Goal: Task Accomplishment & Management: Complete application form

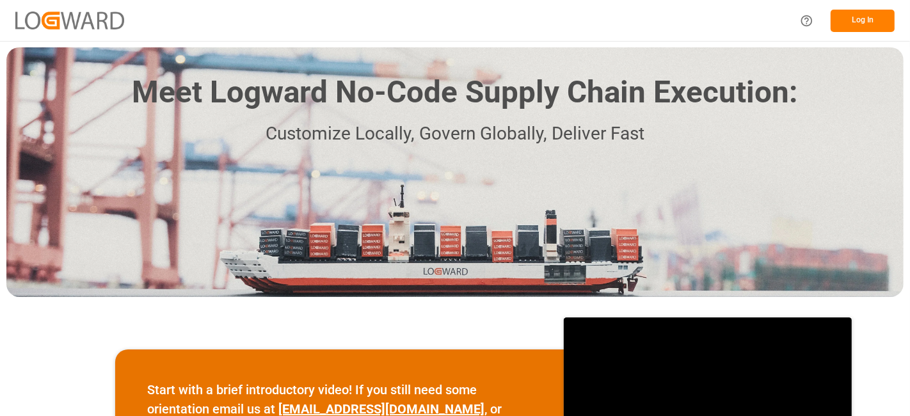
click at [845, 26] on button "Log In" at bounding box center [863, 21] width 64 height 22
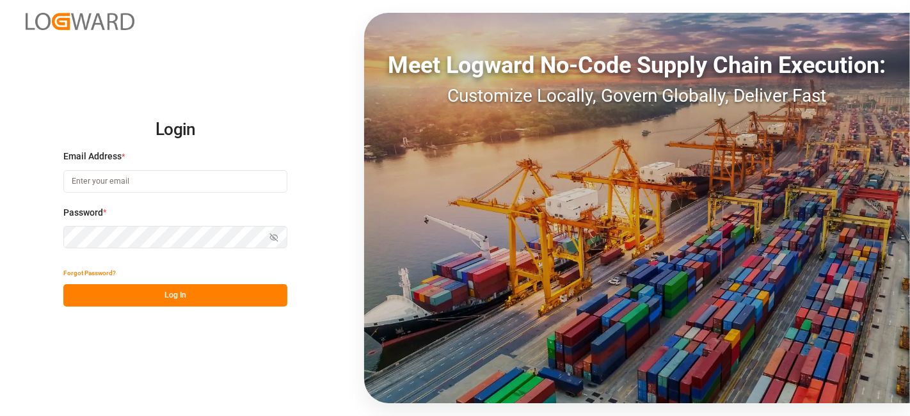
type input "[DOMAIN_NAME][EMAIL_ADDRESS][PERSON_NAME][DOMAIN_NAME]"
click at [212, 293] on button "Log In" at bounding box center [175, 295] width 224 height 22
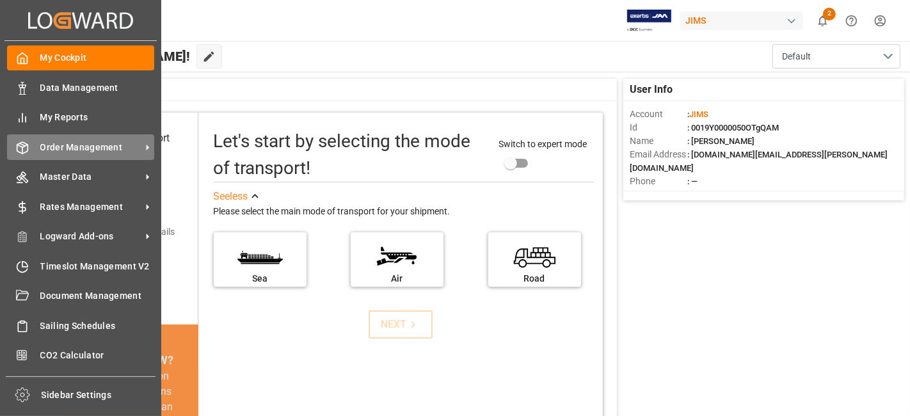
click at [100, 143] on span "Order Management" at bounding box center [90, 147] width 101 height 13
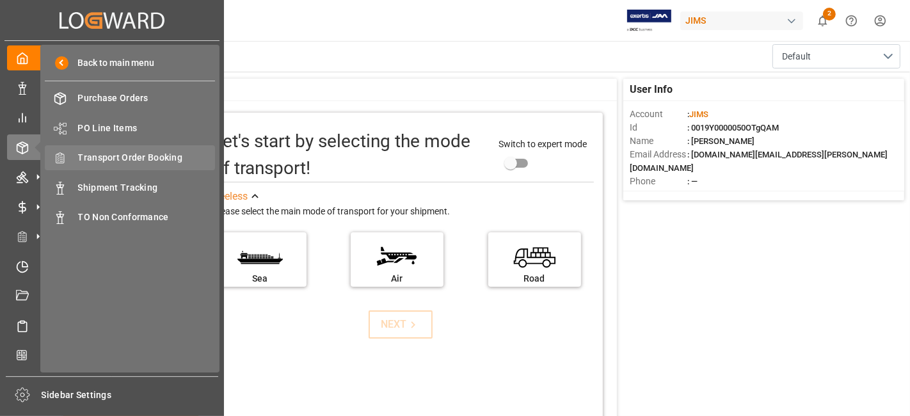
click at [179, 156] on span "Transport Order Booking" at bounding box center [147, 157] width 138 height 13
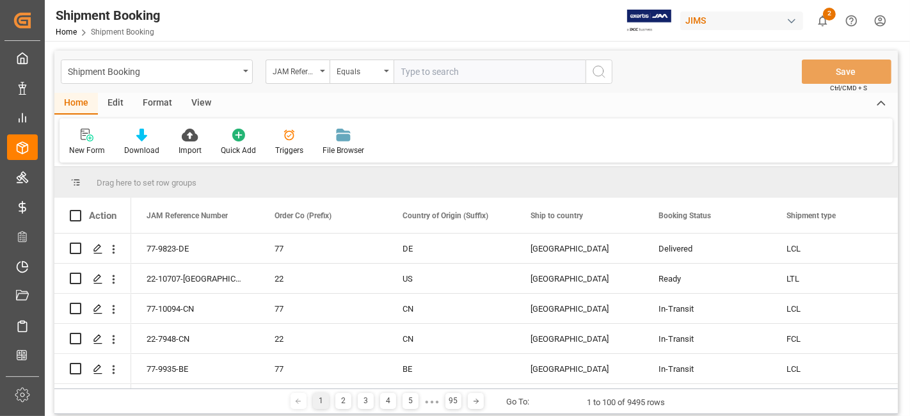
click at [418, 68] on input "text" at bounding box center [490, 72] width 192 height 24
type input "77-10418-US"
click at [607, 70] on button "search button" at bounding box center [599, 72] width 27 height 24
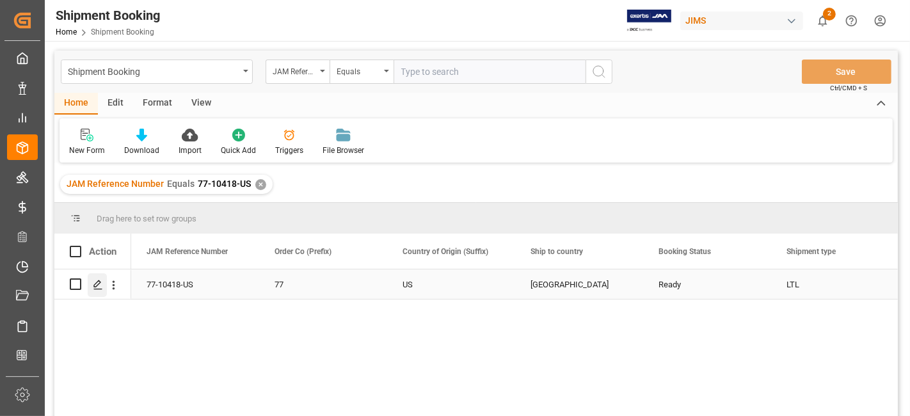
click at [99, 287] on icon "Press SPACE to select this row." at bounding box center [98, 285] width 10 height 10
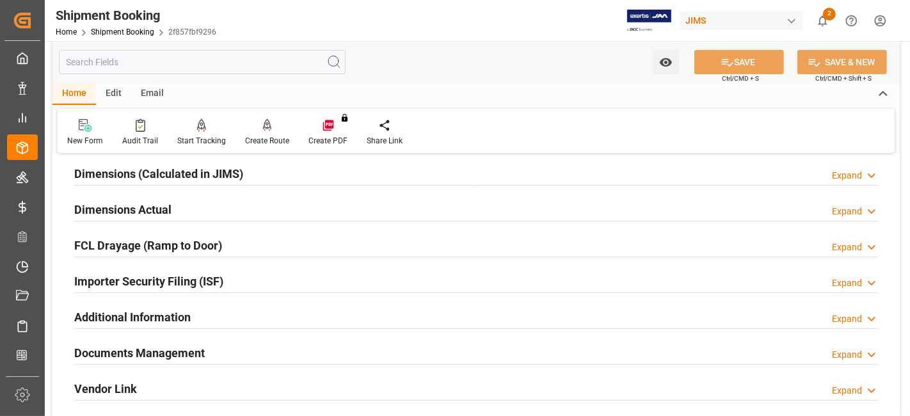
scroll to position [426, 0]
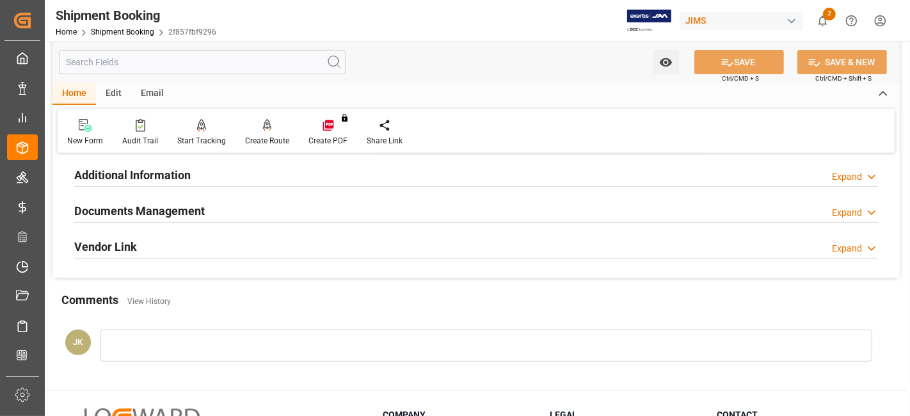
click at [191, 209] on h2 "Documents Management" at bounding box center [139, 210] width 131 height 17
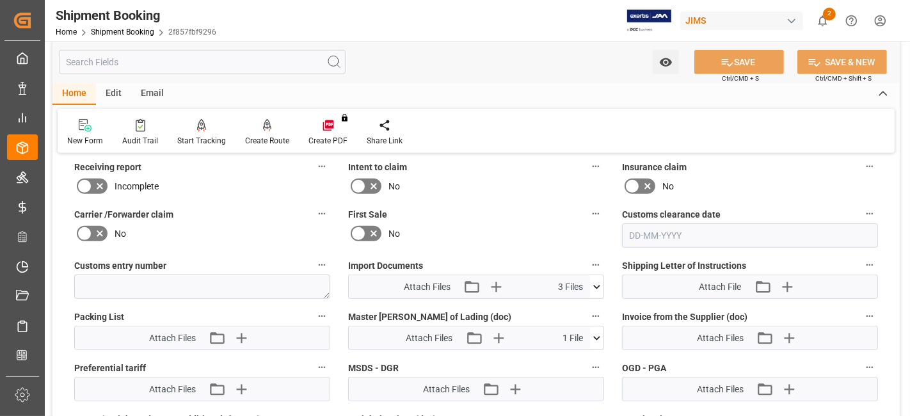
scroll to position [640, 0]
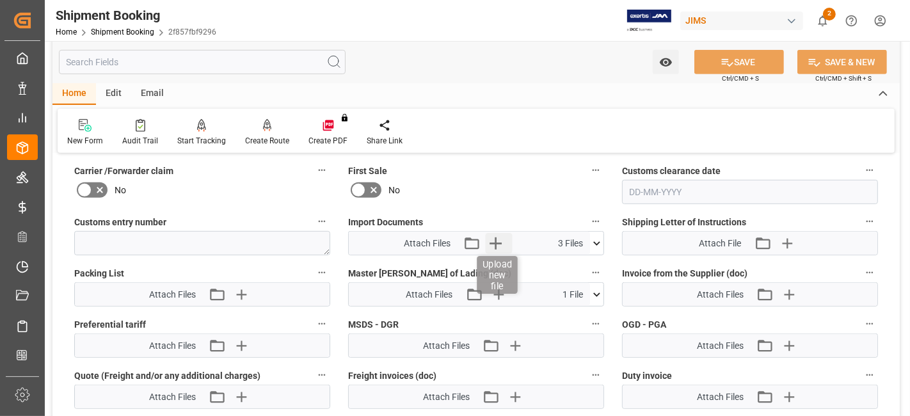
click at [497, 241] on icon "button" at bounding box center [496, 243] width 20 height 20
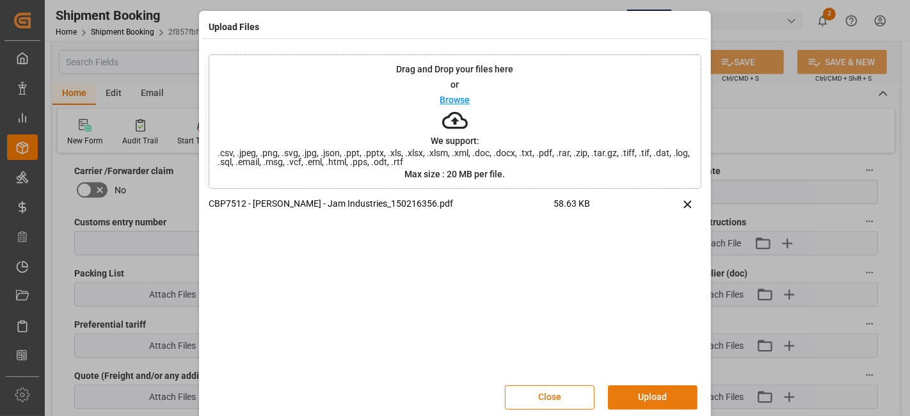
click at [638, 392] on button "Upload" at bounding box center [653, 397] width 90 height 24
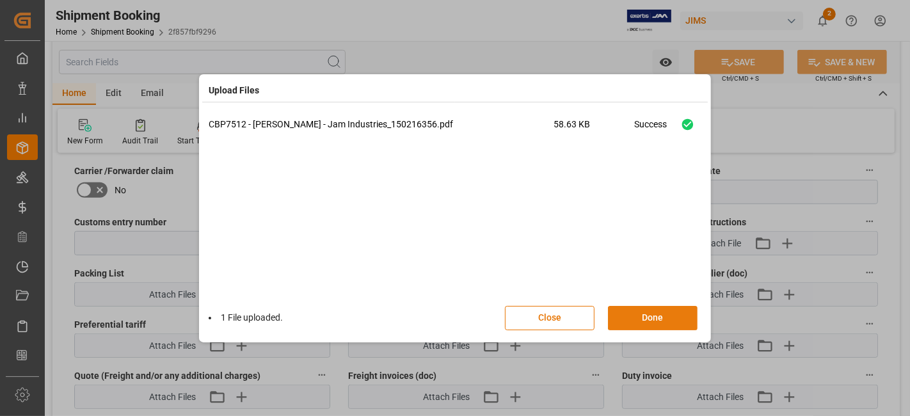
click at [664, 317] on button "Done" at bounding box center [653, 318] width 90 height 24
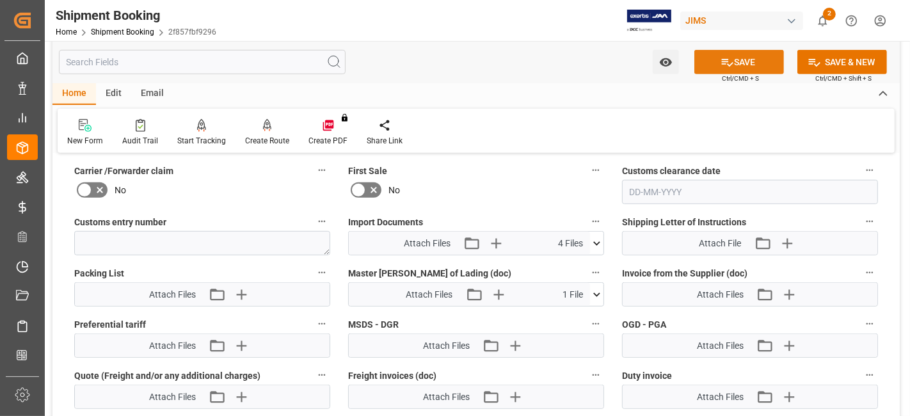
click at [722, 63] on icon at bounding box center [728, 63] width 12 height 8
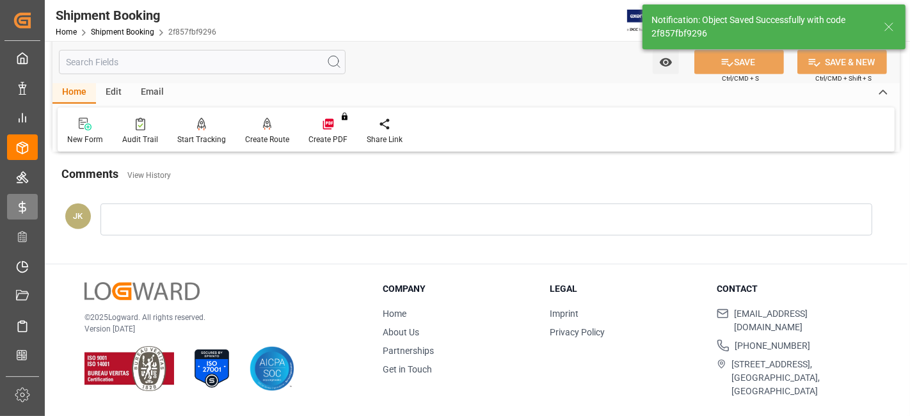
scroll to position [541, 0]
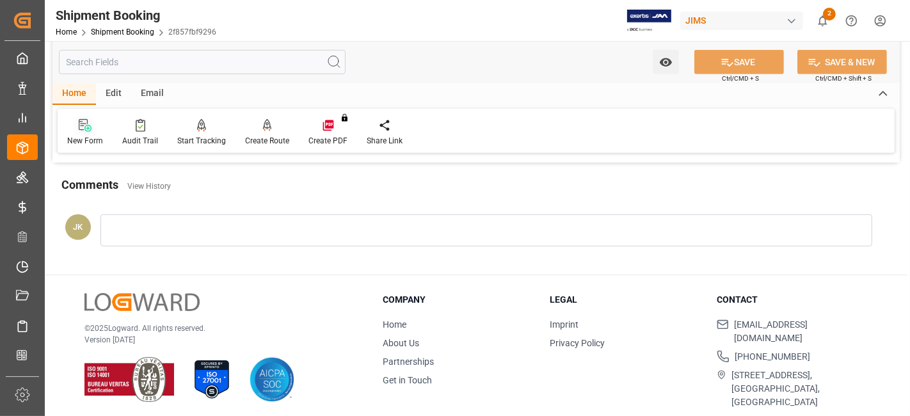
click at [90, 125] on icon at bounding box center [85, 125] width 13 height 13
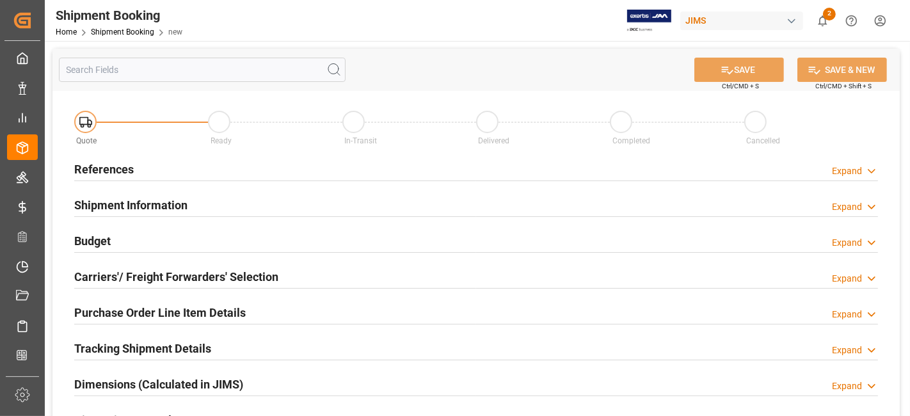
click at [145, 170] on div "References Expand" at bounding box center [476, 168] width 804 height 24
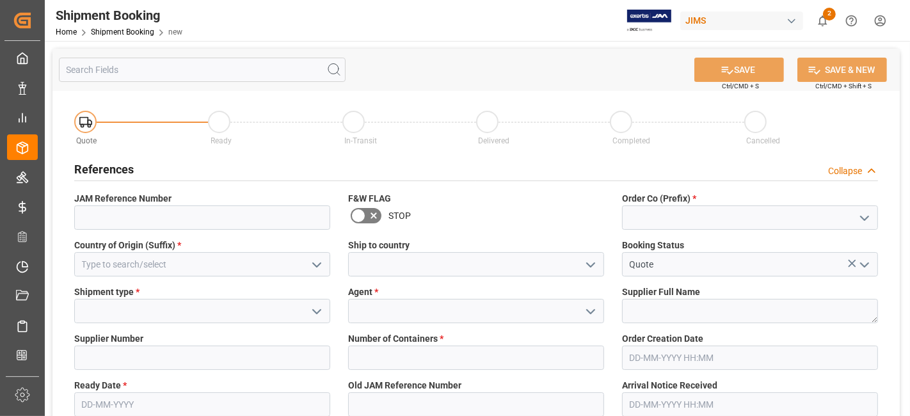
click at [866, 223] on icon "open menu" at bounding box center [864, 218] width 15 height 15
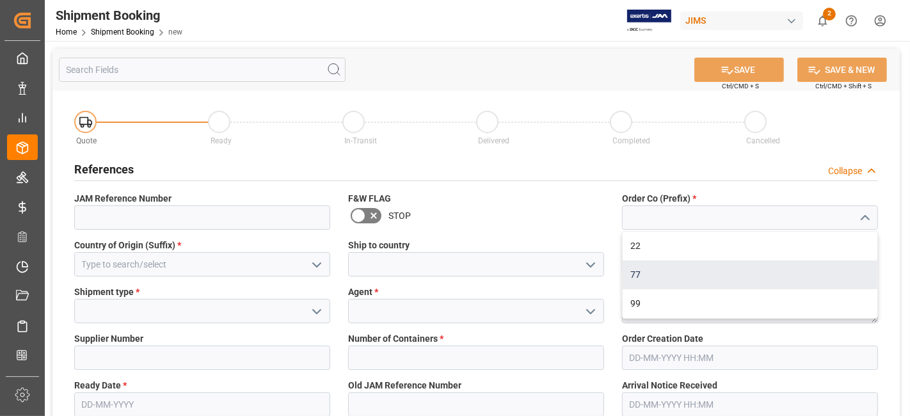
click at [738, 275] on div "77" at bounding box center [750, 274] width 255 height 29
type input "77"
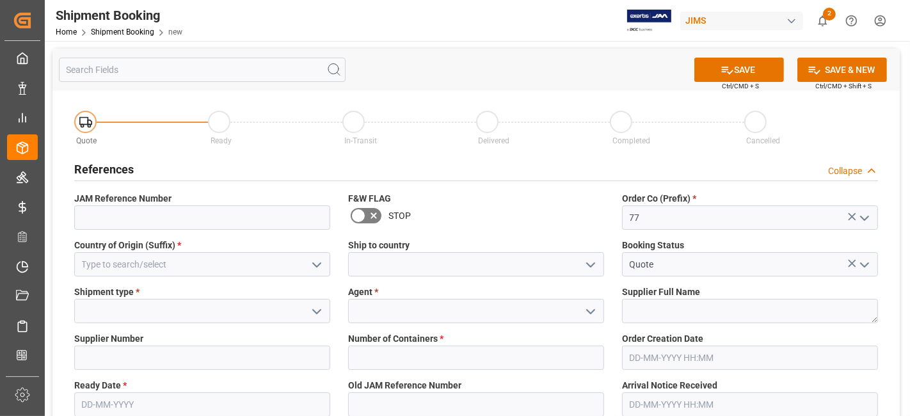
click at [314, 267] on icon "open menu" at bounding box center [316, 264] width 15 height 15
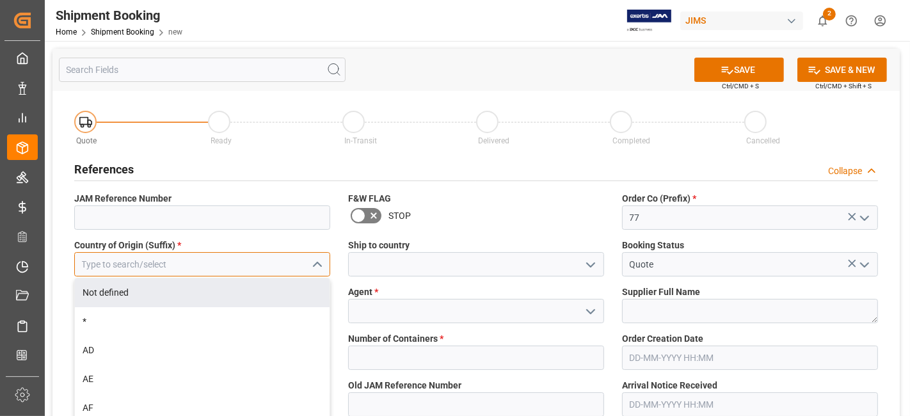
click at [206, 272] on input at bounding box center [202, 264] width 256 height 24
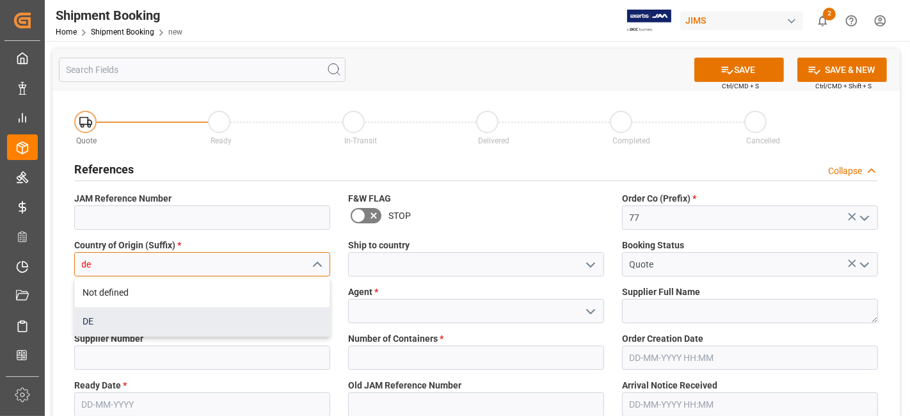
click at [152, 315] on div "DE" at bounding box center [202, 321] width 255 height 29
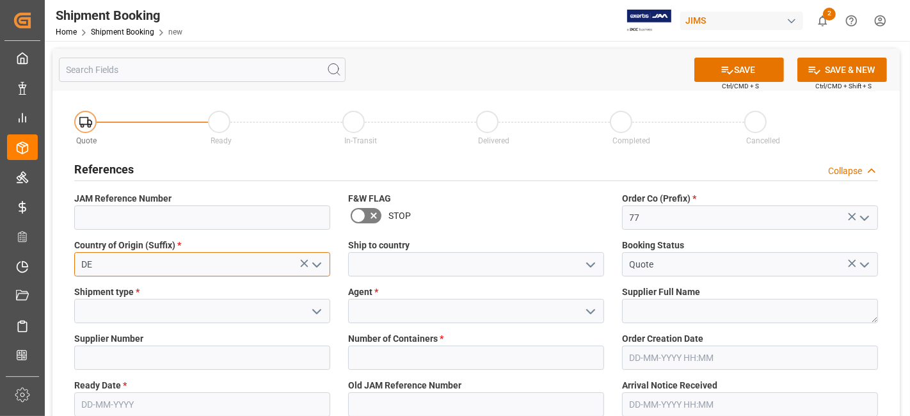
type input "DE"
click at [589, 265] on polyline "open menu" at bounding box center [591, 265] width 8 height 4
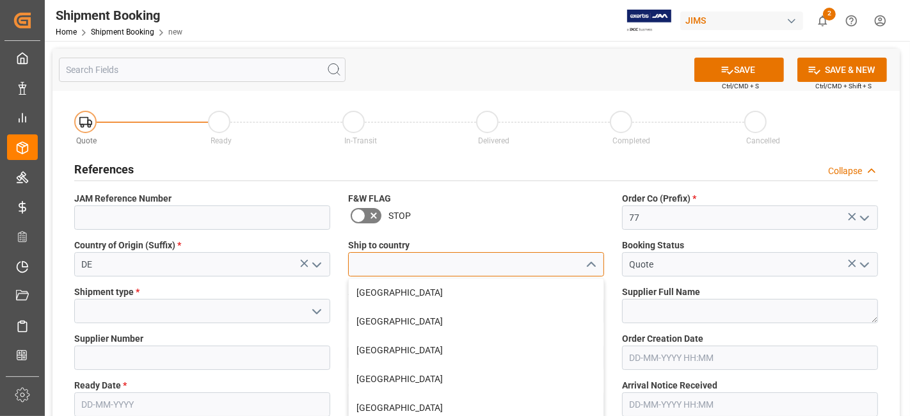
click at [508, 270] on input at bounding box center [476, 264] width 256 height 24
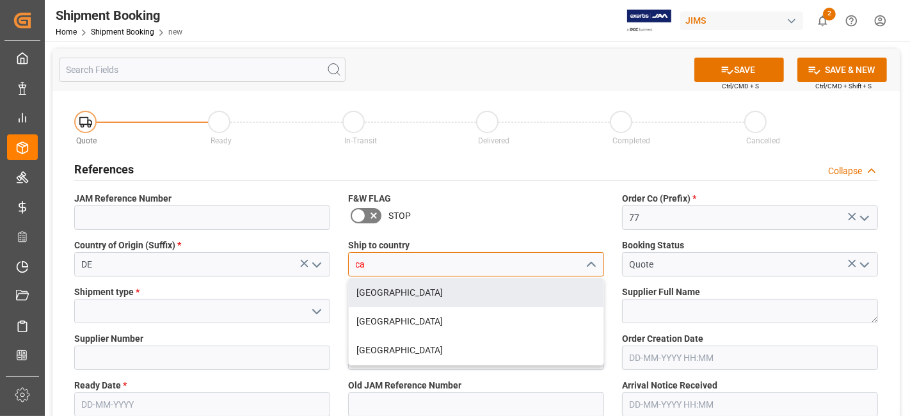
click at [371, 286] on div "[GEOGRAPHIC_DATA]" at bounding box center [476, 292] width 255 height 29
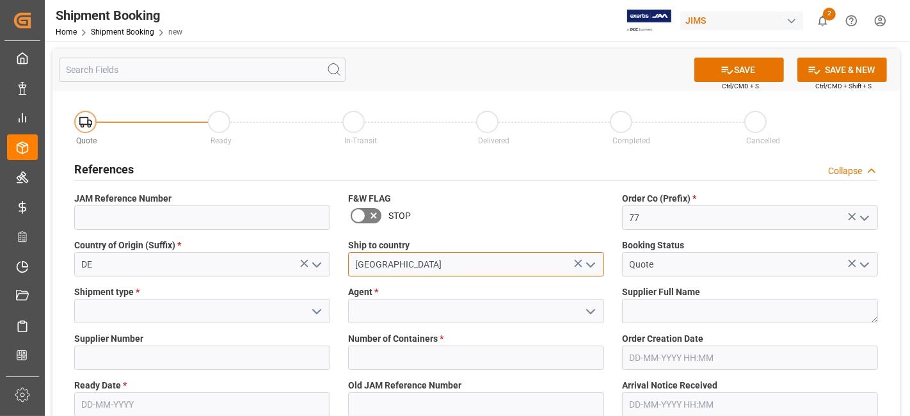
type input "[GEOGRAPHIC_DATA]"
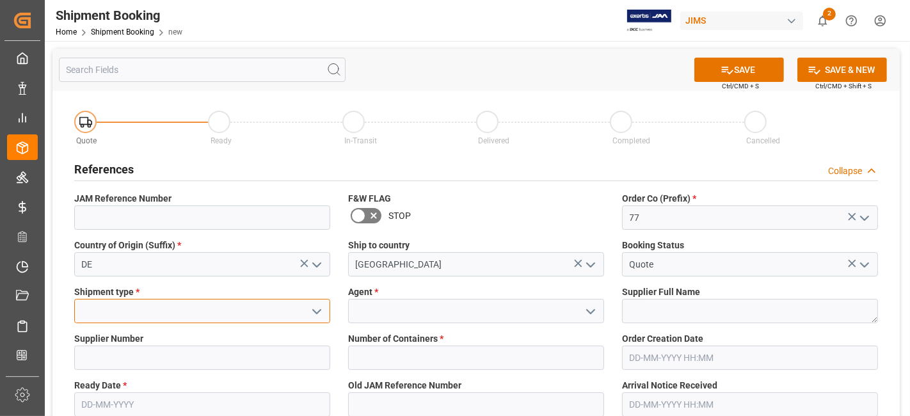
click at [207, 315] on input at bounding box center [202, 311] width 256 height 24
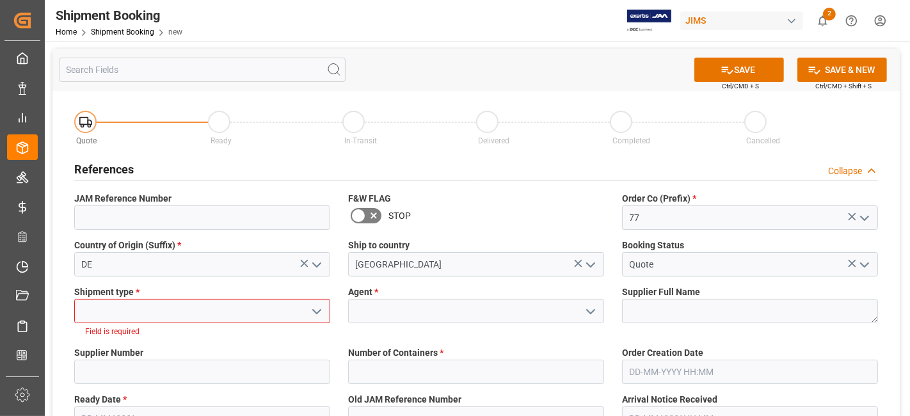
click at [316, 314] on icon "open menu" at bounding box center [316, 311] width 15 height 15
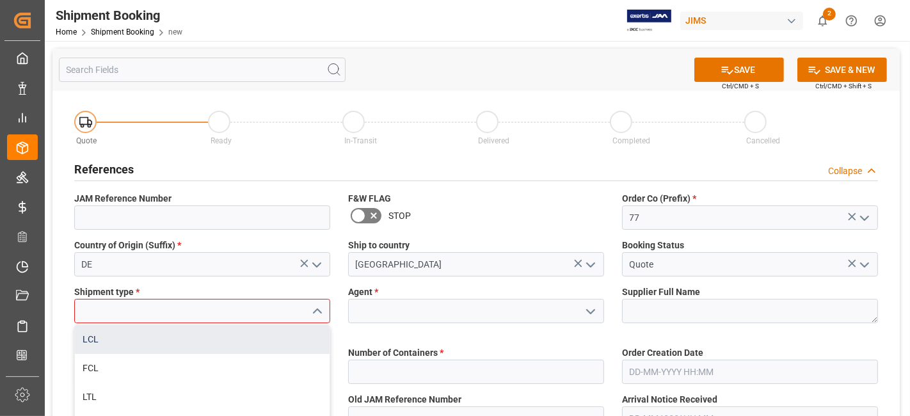
click at [228, 340] on div "LCL" at bounding box center [202, 339] width 255 height 29
type input "LCL"
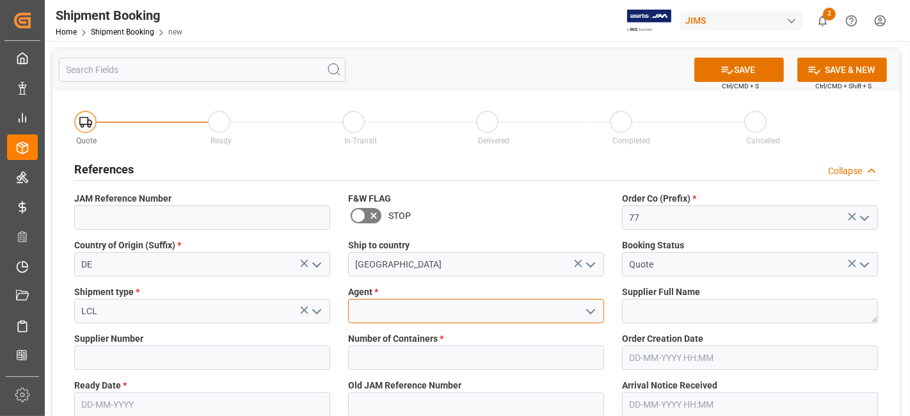
click at [543, 302] on input at bounding box center [476, 311] width 256 height 24
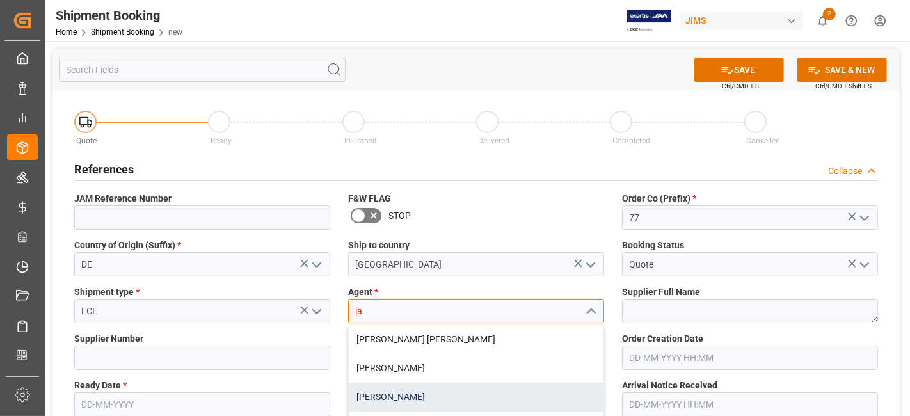
click at [487, 397] on div "[PERSON_NAME]" at bounding box center [476, 397] width 255 height 29
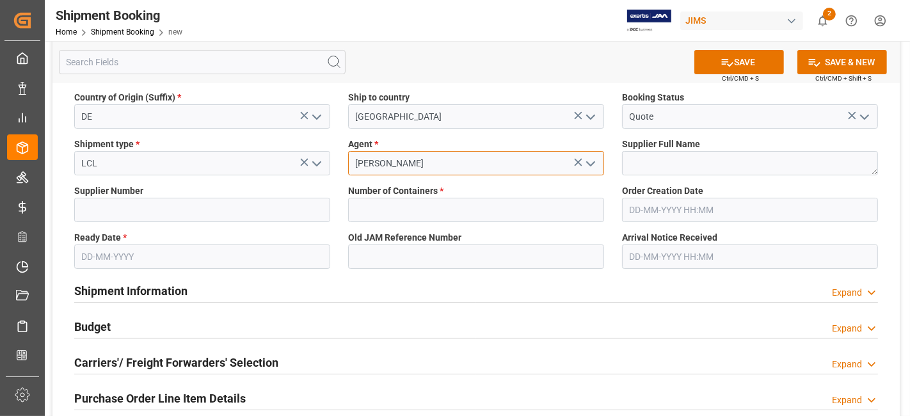
scroll to position [142, 0]
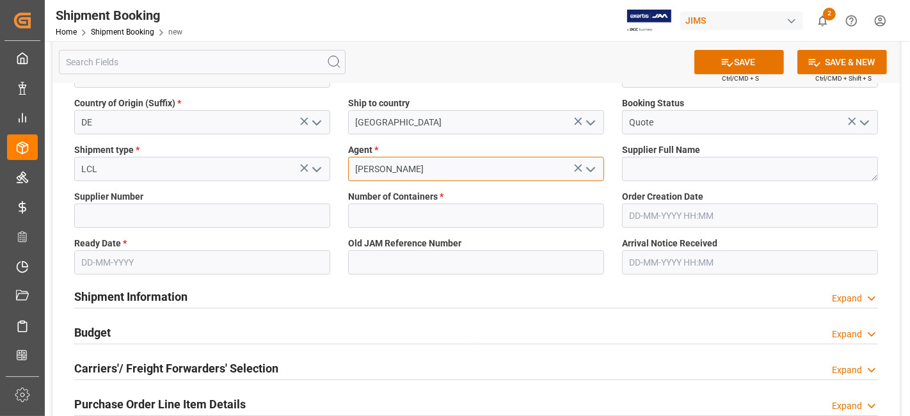
type input "[PERSON_NAME]"
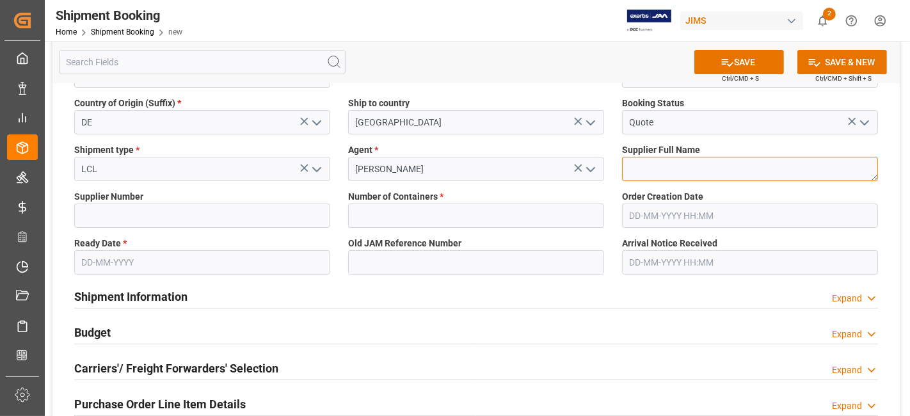
click at [706, 173] on textarea at bounding box center [750, 169] width 256 height 24
paste textarea "Global Distribution GmbH (Reloop)(W/T*)-"
type textarea "Global Distribution GmbH (Reloop)"
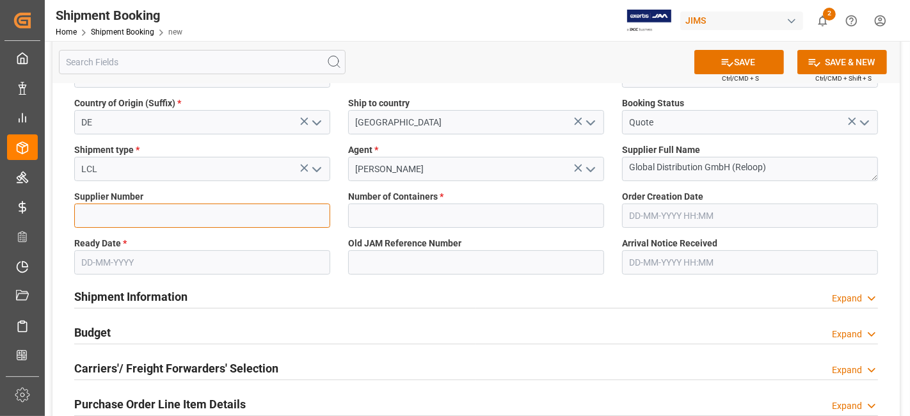
click at [190, 212] on input at bounding box center [202, 215] width 256 height 24
paste input "311097"
type input "311097"
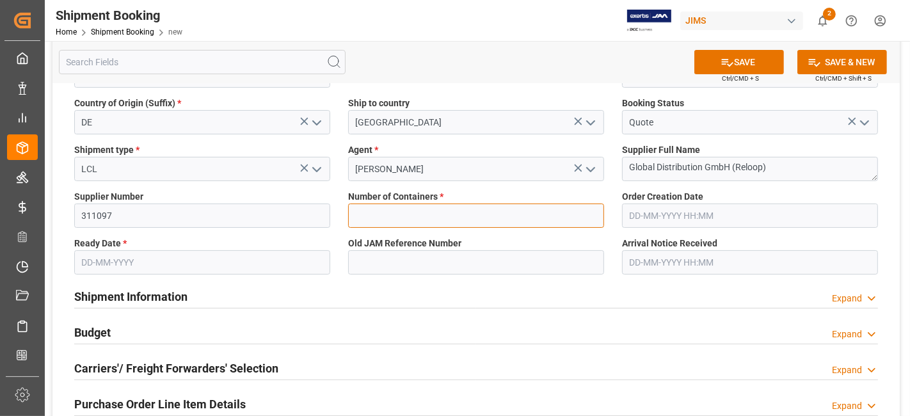
click at [422, 219] on input "text" at bounding box center [476, 215] width 256 height 24
type input "0"
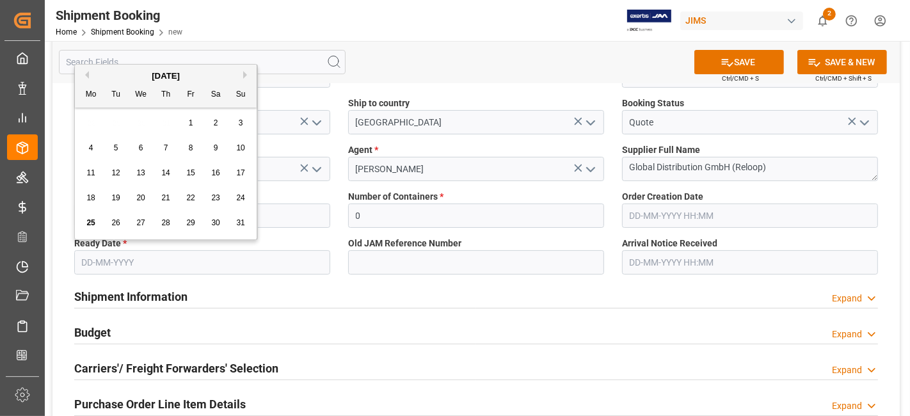
click at [139, 266] on input "text" at bounding box center [202, 262] width 256 height 24
click at [86, 225] on span "25" at bounding box center [90, 222] width 8 height 9
type input "[DATE]"
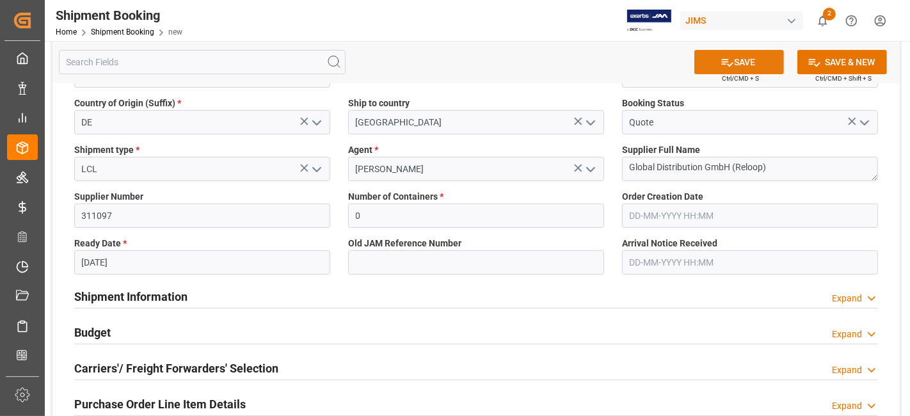
click at [715, 59] on button "SAVE" at bounding box center [739, 62] width 90 height 24
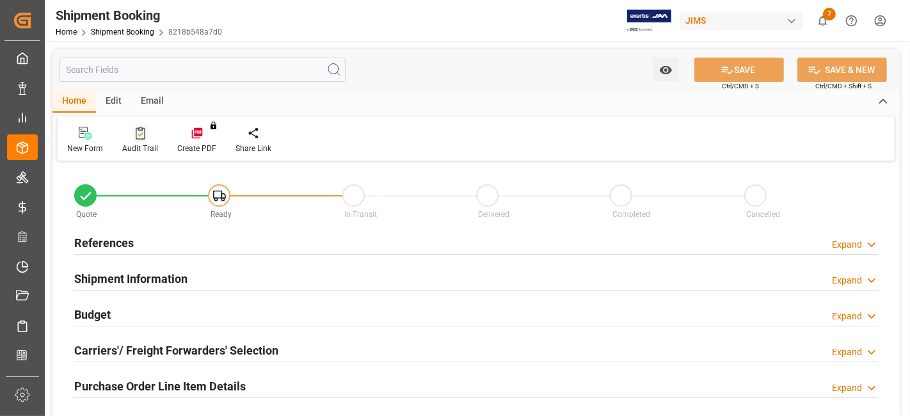
type input "0"
type input "[DATE]"
click at [122, 241] on h2 "References" at bounding box center [104, 242] width 60 height 17
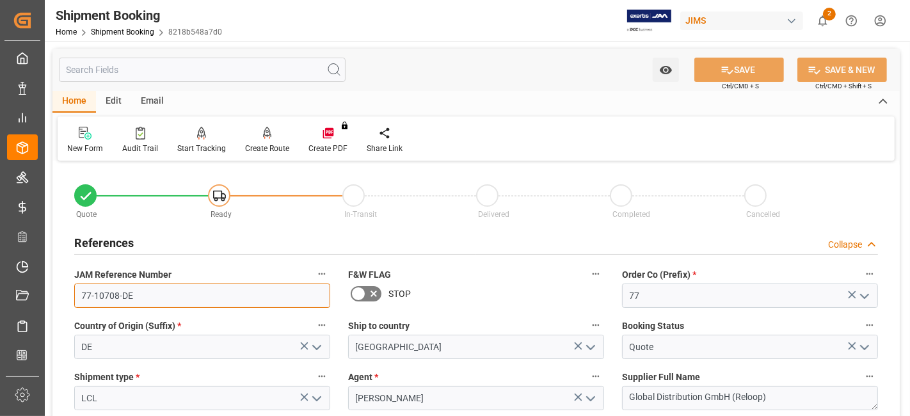
drag, startPoint x: 163, startPoint y: 303, endPoint x: 41, endPoint y: 288, distance: 122.5
